Goal: Navigation & Orientation: Find specific page/section

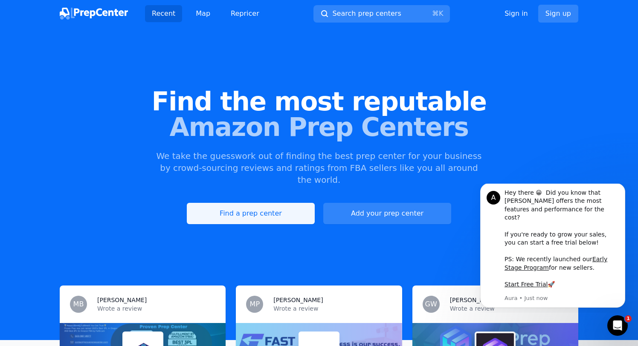
click at [262, 203] on link "Find a prep center" at bounding box center [251, 213] width 128 height 21
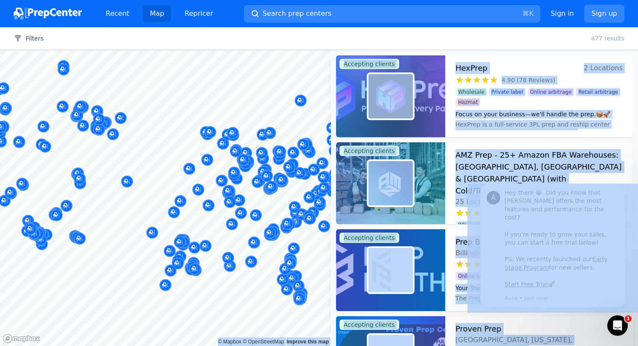
drag, startPoint x: 237, startPoint y: 193, endPoint x: 294, endPoint y: 229, distance: 67.9
click at [294, 229] on body "Recent Map Repricer Search prep centers ⌘ K Open main menu Sign in Sign up Filt…" at bounding box center [319, 173] width 638 height 346
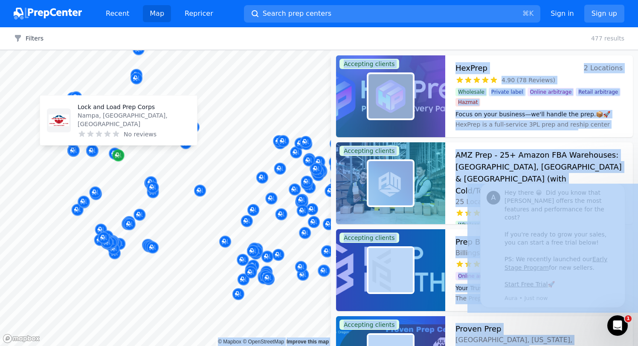
drag, startPoint x: 40, startPoint y: 148, endPoint x: 112, endPoint y: 156, distance: 72.5
click at [112, 156] on div "Map marker" at bounding box center [118, 156] width 12 height 12
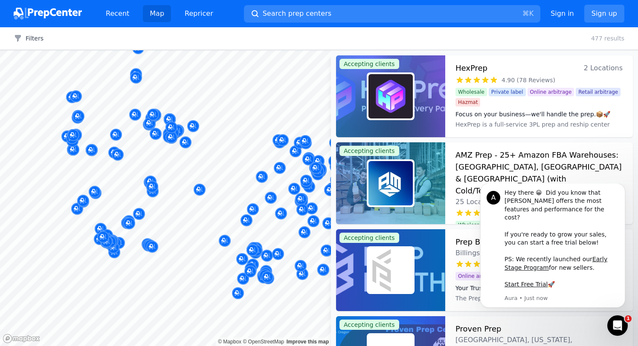
click at [187, 144] on div at bounding box center [118, 145] width 164 height 7
click at [188, 145] on div at bounding box center [118, 145] width 164 height 7
drag, startPoint x: 182, startPoint y: 141, endPoint x: 66, endPoint y: 141, distance: 115.5
click at [66, 141] on div at bounding box center [114, 143] width 164 height 7
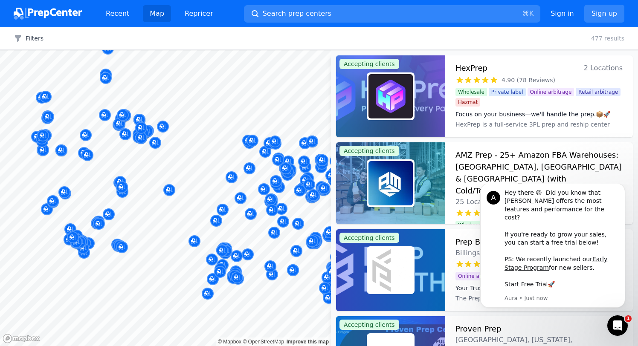
click at [166, 142] on body "Recent Map Repricer Search prep centers ⌘ K Open main menu Sign in Sign up Filt…" at bounding box center [319, 173] width 638 height 346
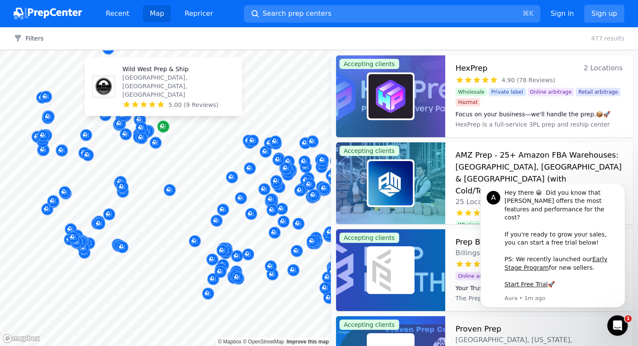
click at [166, 127] on icon "Map marker" at bounding box center [163, 126] width 7 height 9
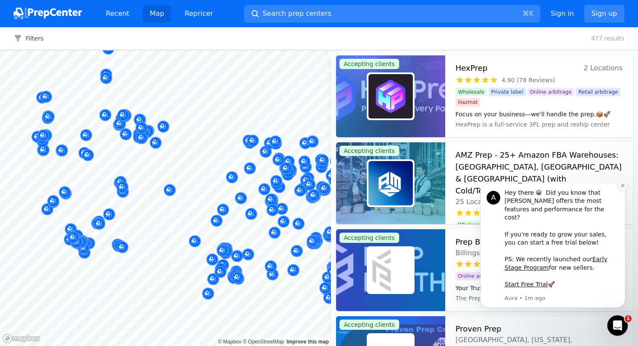
click at [623, 188] on icon "Dismiss notification" at bounding box center [622, 185] width 5 height 5
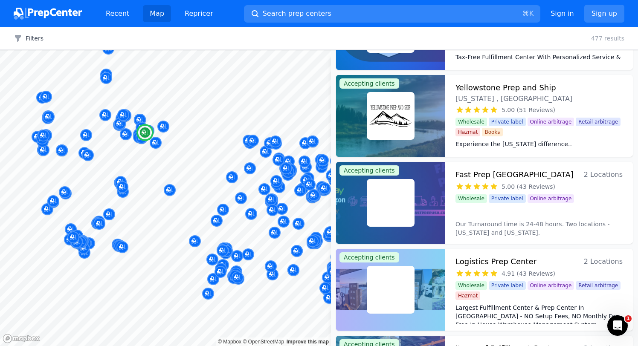
scroll to position [333, 0]
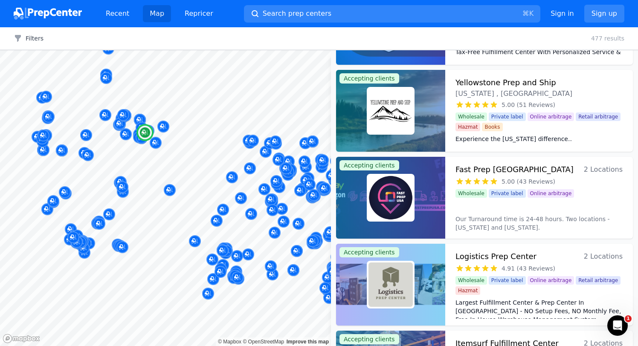
click at [405, 119] on img at bounding box center [390, 111] width 44 height 44
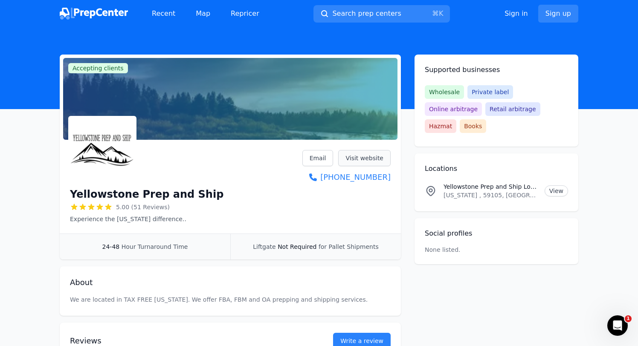
click at [371, 156] on link "Visit website" at bounding box center [364, 158] width 52 height 16
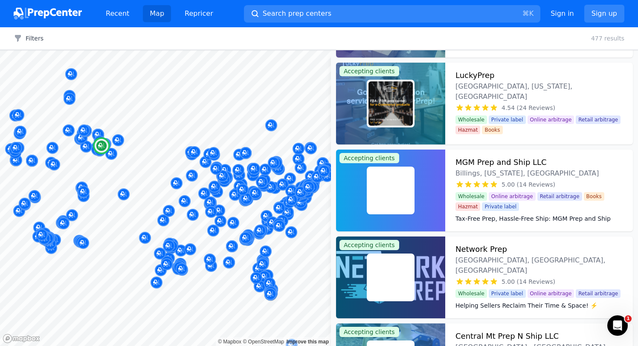
scroll to position [2005, 0]
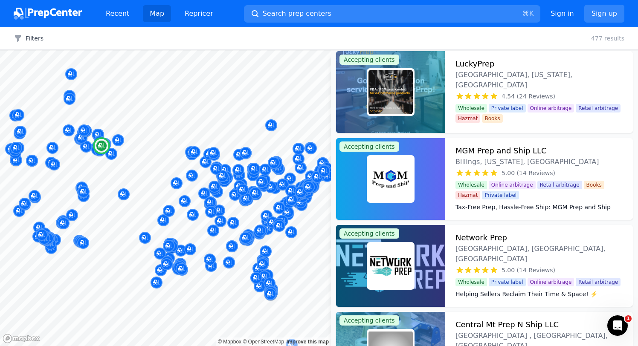
click at [561, 200] on div "Tax-Free Prep, Hassle-Free Ship: MGM Prep and Ship LLC - Your [US_STATE] Advant…" at bounding box center [538, 207] width 167 height 14
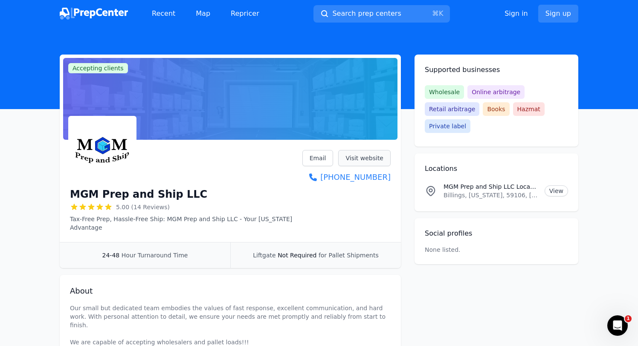
click at [369, 160] on link "Visit website" at bounding box center [364, 158] width 52 height 16
